Goal: Task Accomplishment & Management: Manage account settings

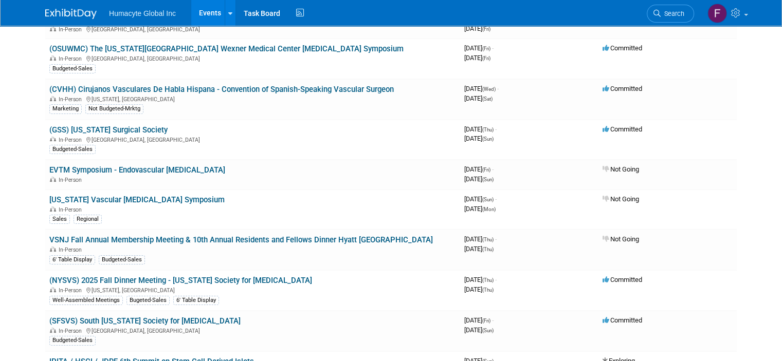
scroll to position [101, 0]
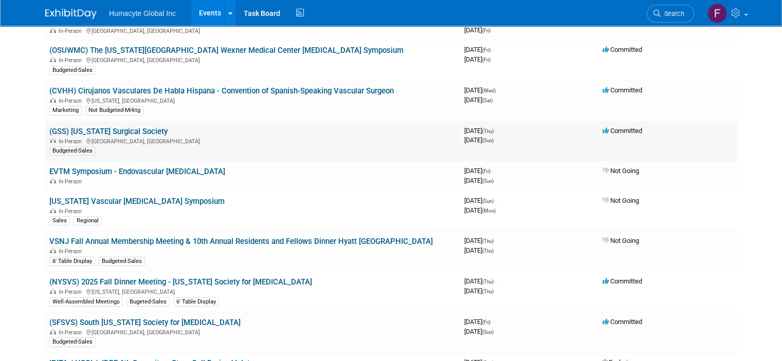
click at [109, 131] on link "(GSS) [US_STATE] Surgical Society" at bounding box center [108, 131] width 118 height 9
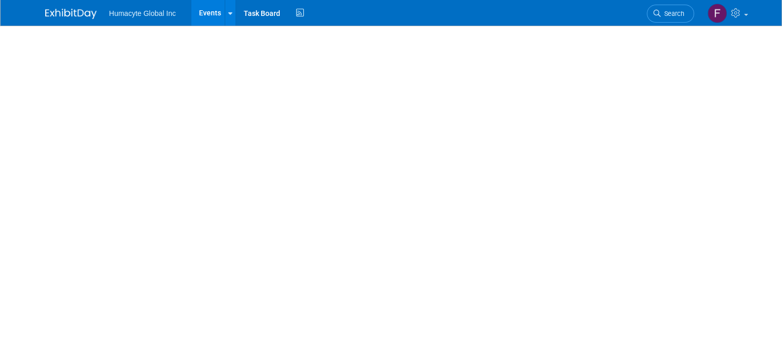
select select "Sales"
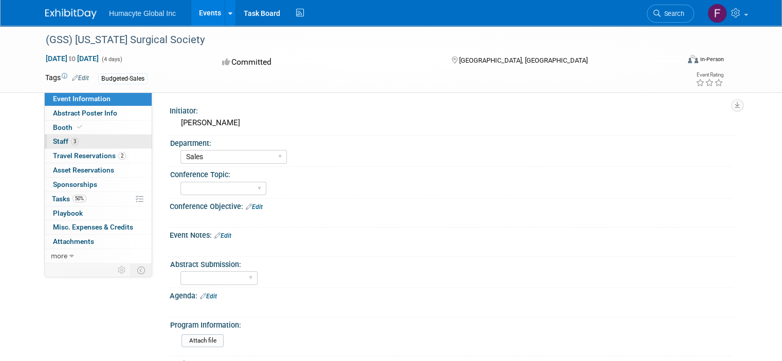
click at [53, 141] on span "Staff 3" at bounding box center [66, 141] width 26 height 8
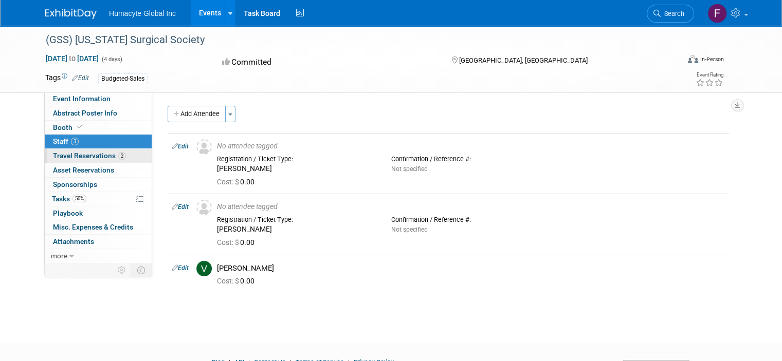
click at [76, 156] on span "Travel Reservations 2" at bounding box center [89, 156] width 73 height 8
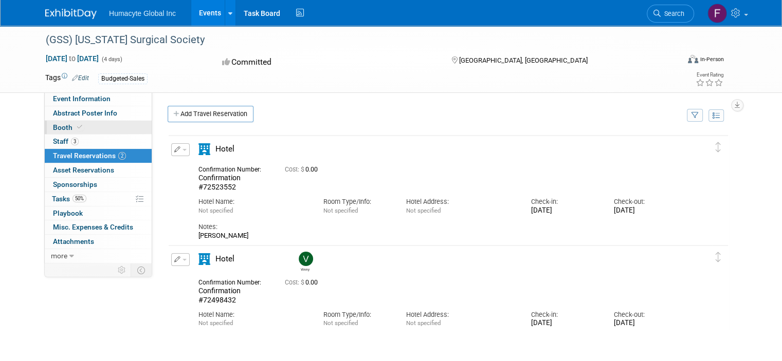
click at [53, 126] on span "Booth" at bounding box center [68, 127] width 31 height 8
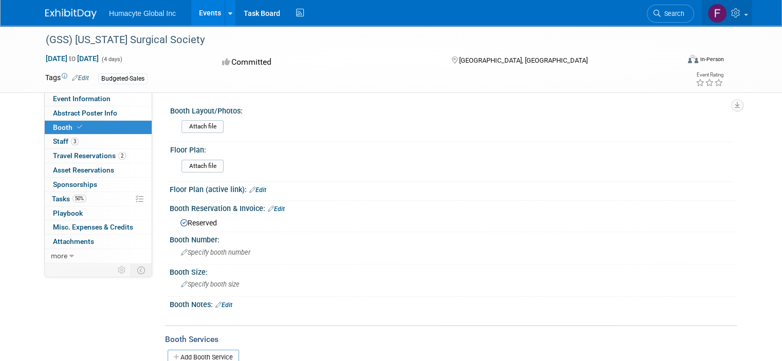
click at [722, 11] on img at bounding box center [718, 14] width 20 height 20
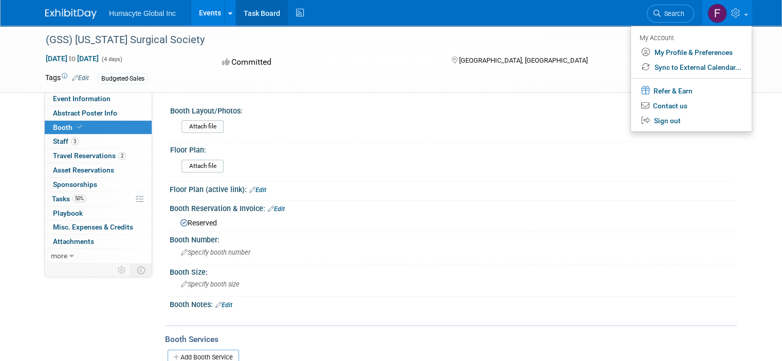
click at [255, 17] on link "Task Board" at bounding box center [262, 13] width 52 height 26
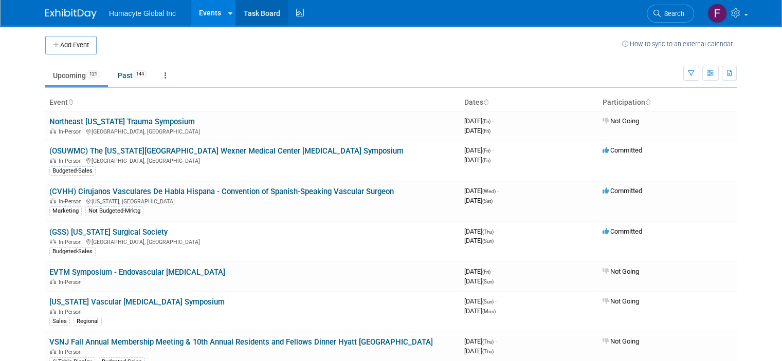
click at [256, 17] on link "Task Board" at bounding box center [262, 13] width 52 height 26
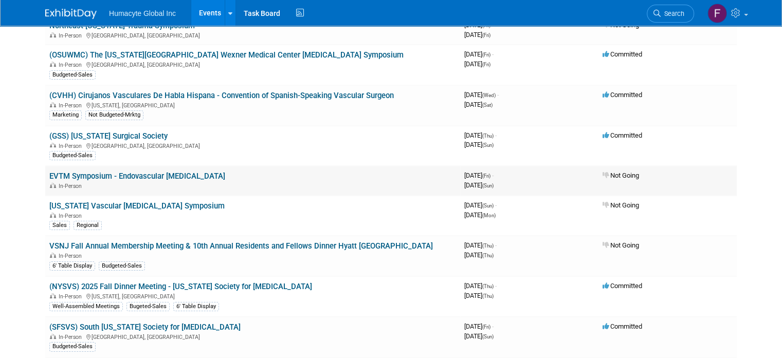
scroll to position [97, 0]
click at [127, 135] on link "(GSS) [US_STATE] Surgical Society" at bounding box center [108, 135] width 118 height 9
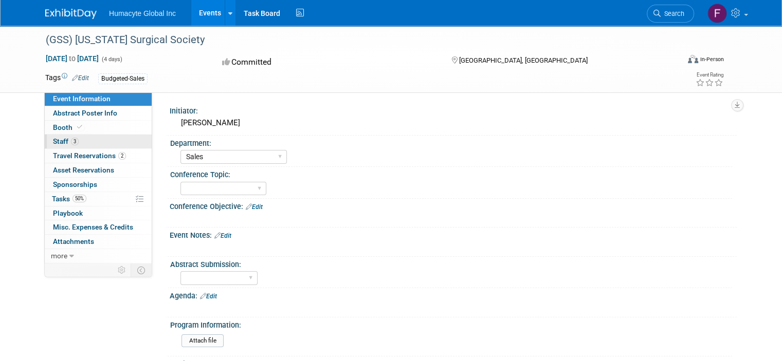
click at [55, 140] on span "Staff 3" at bounding box center [66, 141] width 26 height 8
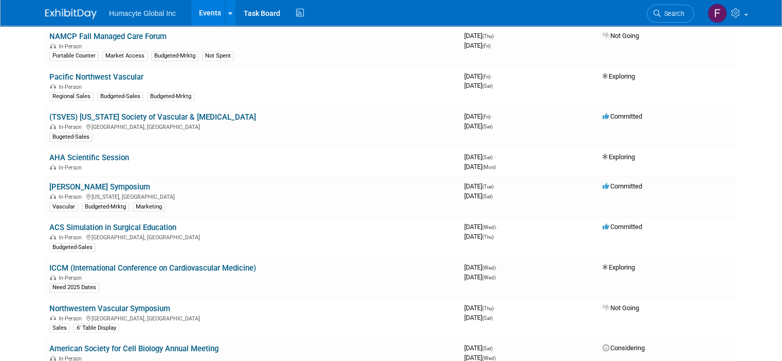
scroll to position [564, 0]
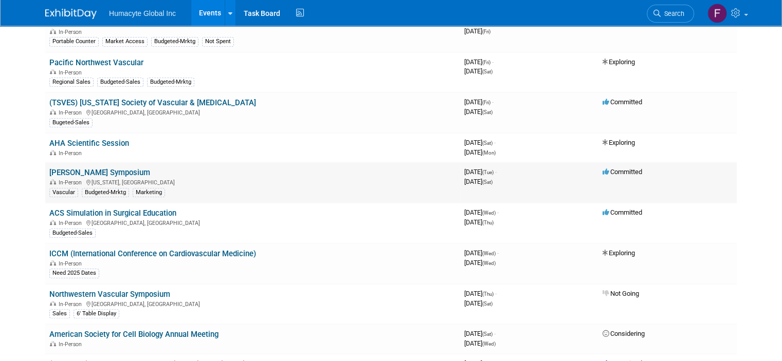
click at [88, 168] on link "[PERSON_NAME] Symposium" at bounding box center [99, 172] width 101 height 9
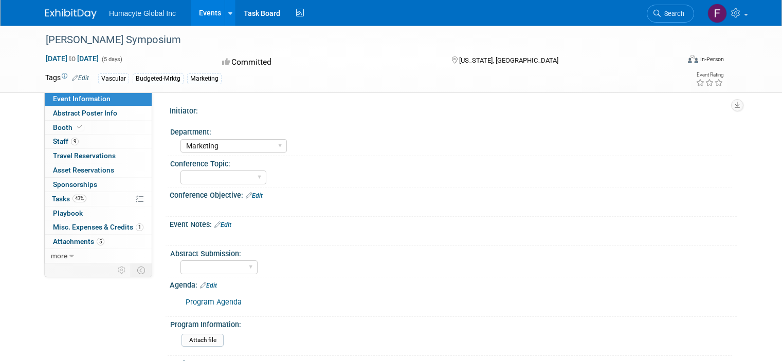
select select "Marketing"
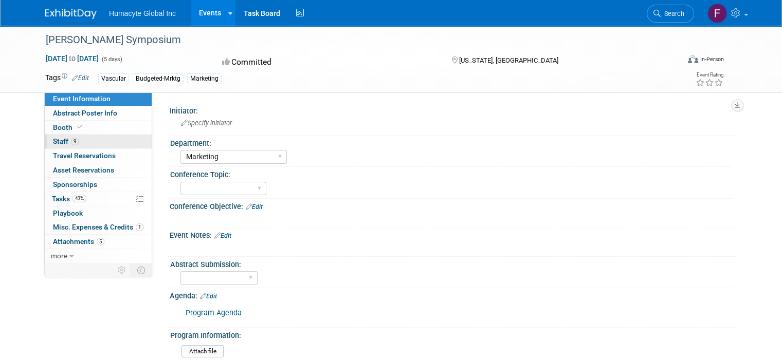
click at [53, 138] on span "Staff 9" at bounding box center [66, 141] width 26 height 8
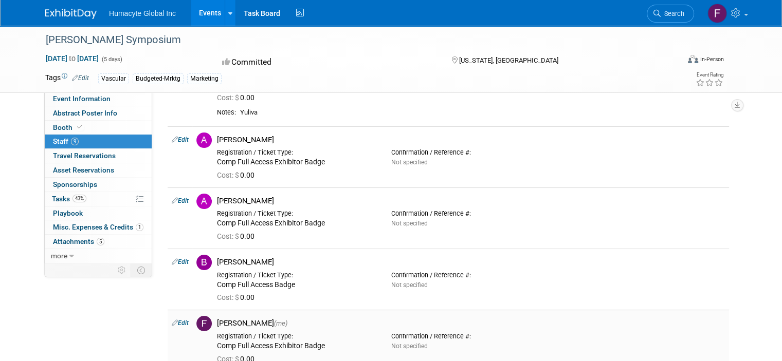
scroll to position [61, 0]
click at [89, 156] on span "Travel Reservations 0" at bounding box center [84, 156] width 63 height 8
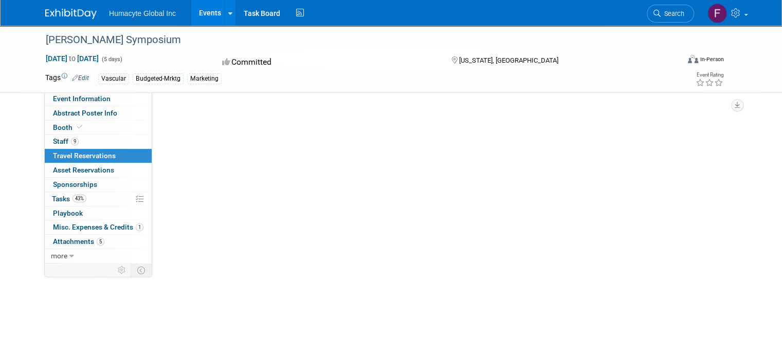
scroll to position [0, 0]
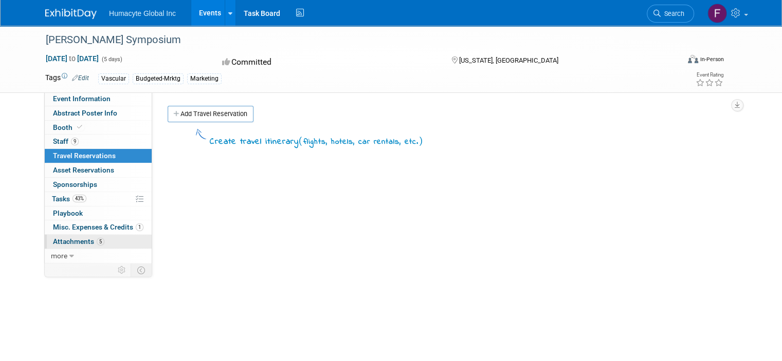
click at [74, 241] on span "Attachments 5" at bounding box center [78, 242] width 51 height 8
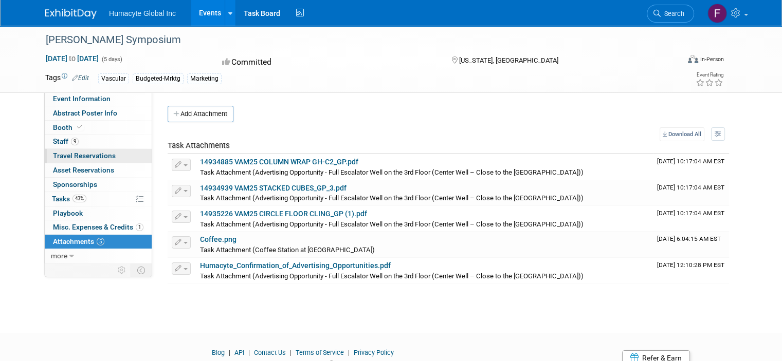
click at [83, 156] on span "Travel Reservations 0" at bounding box center [84, 156] width 63 height 8
